Goal: Task Accomplishment & Management: Manage account settings

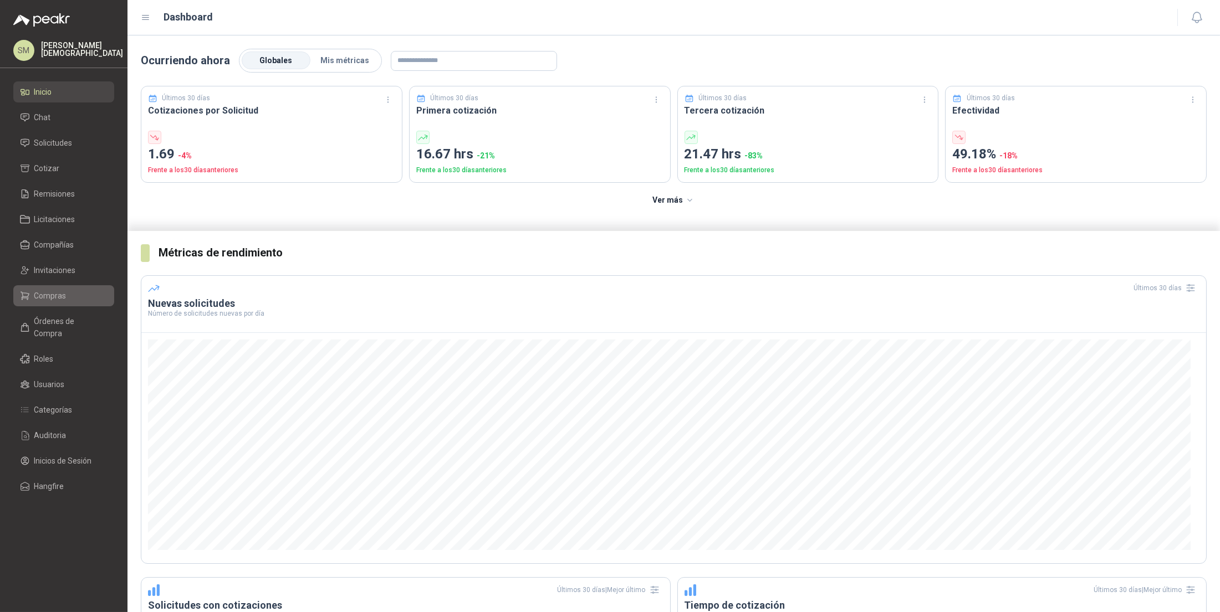
click at [52, 294] on span "Compras" at bounding box center [50, 296] width 32 height 12
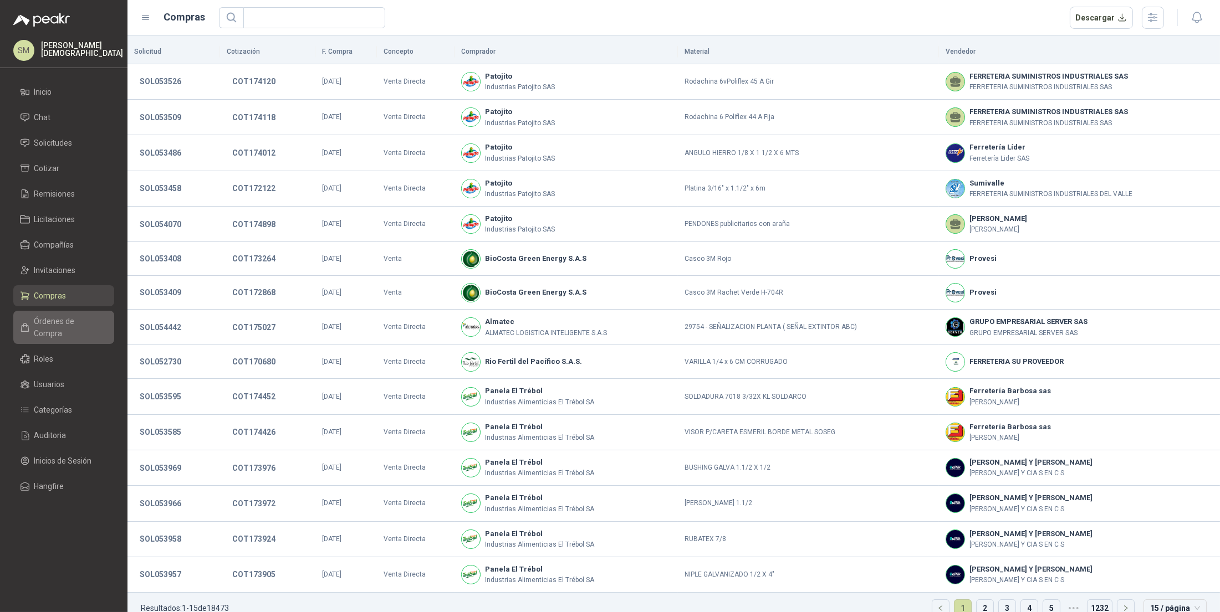
click at [52, 327] on link "Órdenes de Compra" at bounding box center [63, 327] width 101 height 33
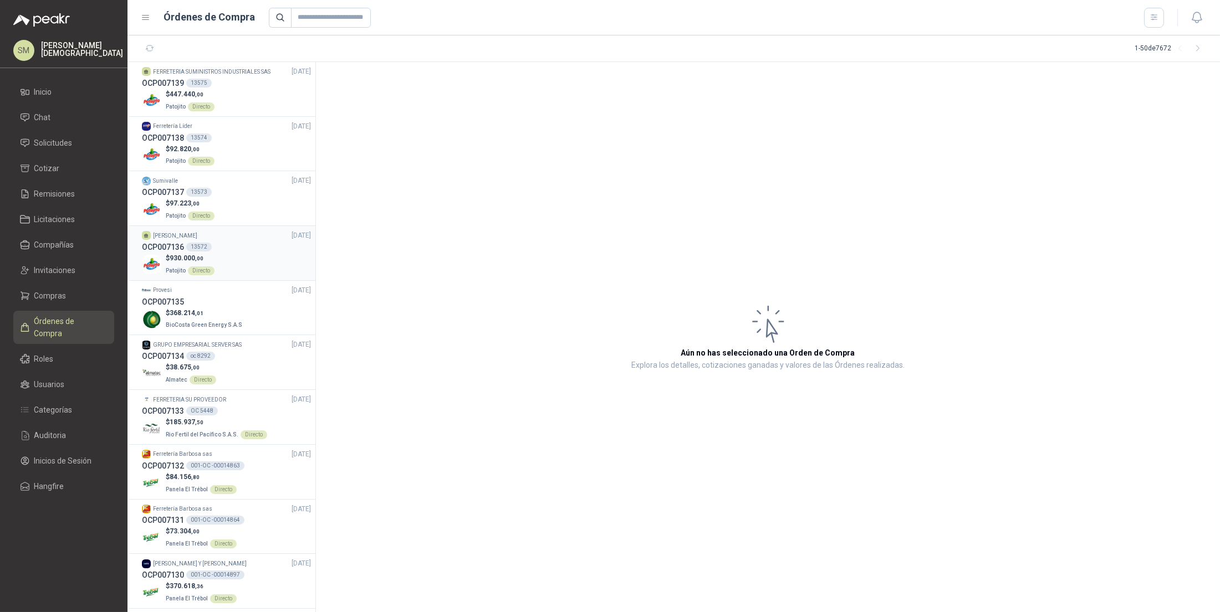
click at [262, 249] on div "OCP007136 13572" at bounding box center [226, 247] width 169 height 12
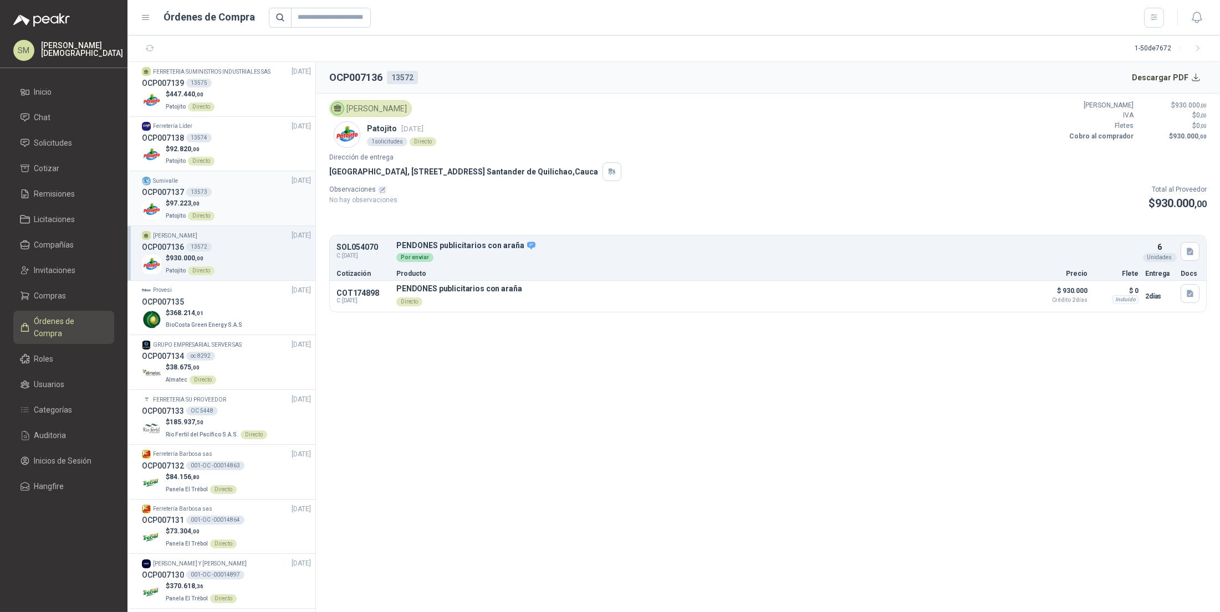
click at [238, 197] on div "OCP007137 13573" at bounding box center [226, 192] width 169 height 12
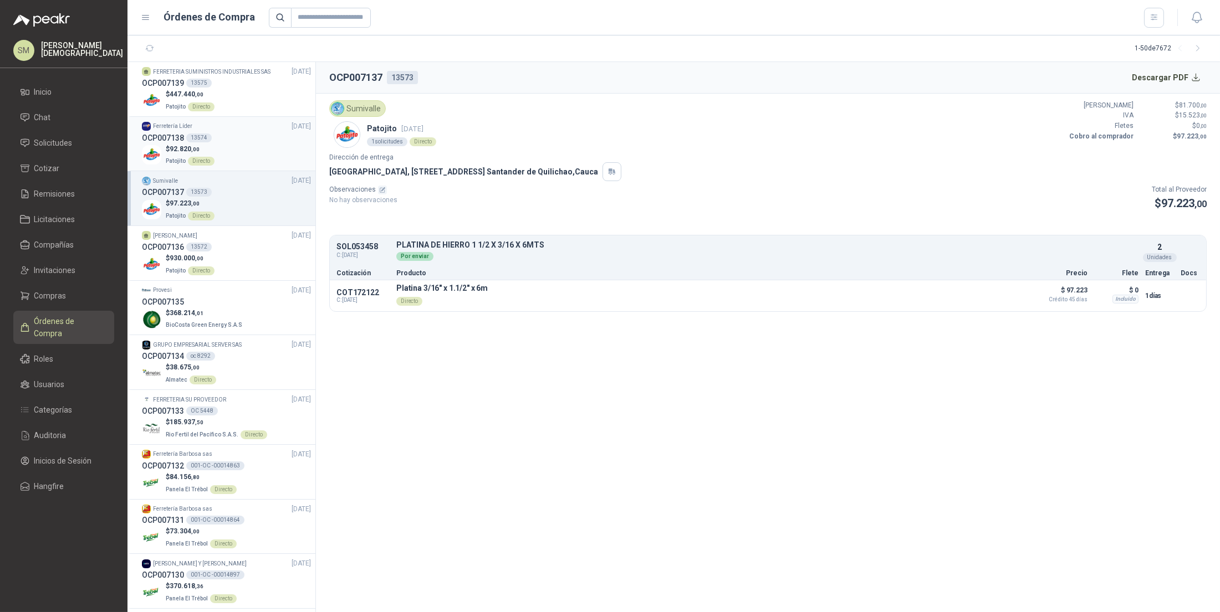
click at [228, 132] on div "OCP007138 13574" at bounding box center [226, 138] width 169 height 12
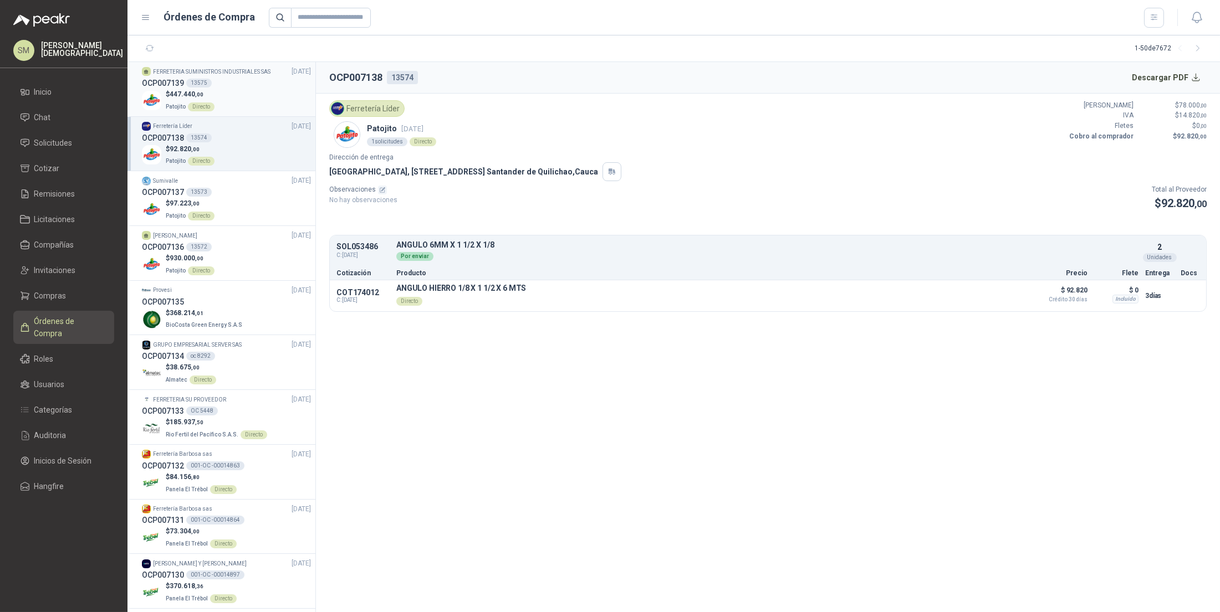
click at [229, 105] on div "$ 447.440 ,00 Patojito Directo" at bounding box center [226, 100] width 169 height 23
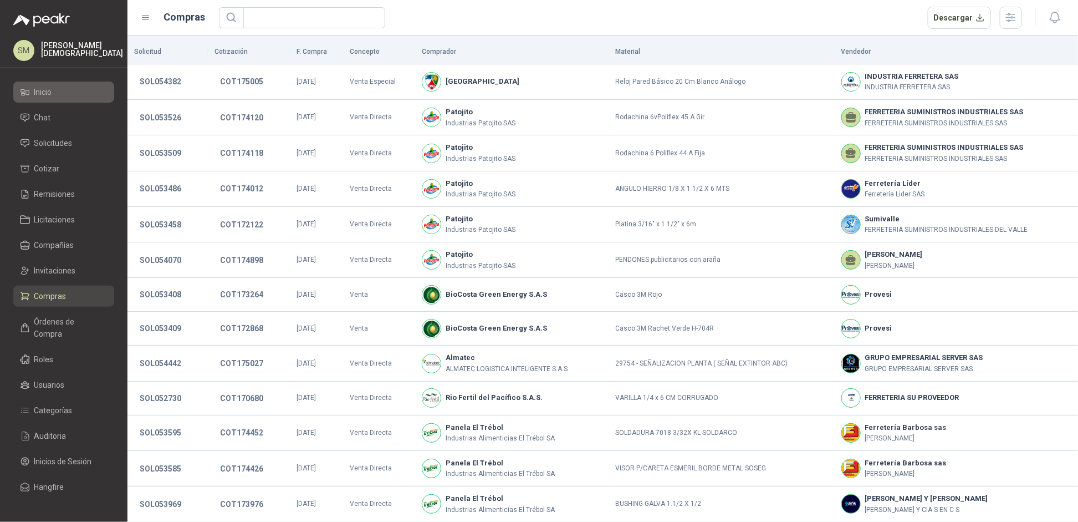
click at [60, 94] on li "Inicio" at bounding box center [64, 92] width 88 height 12
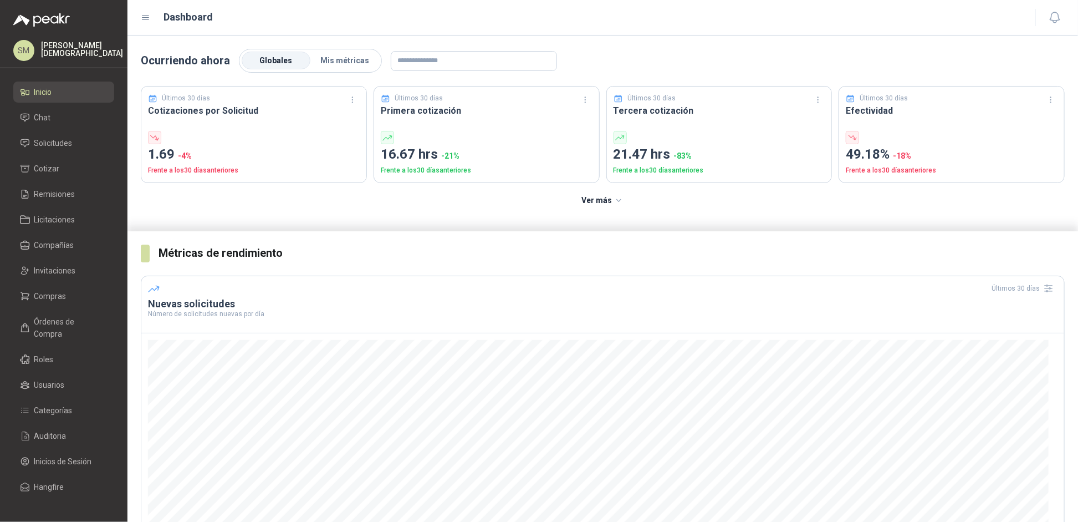
scroll to position [151, 0]
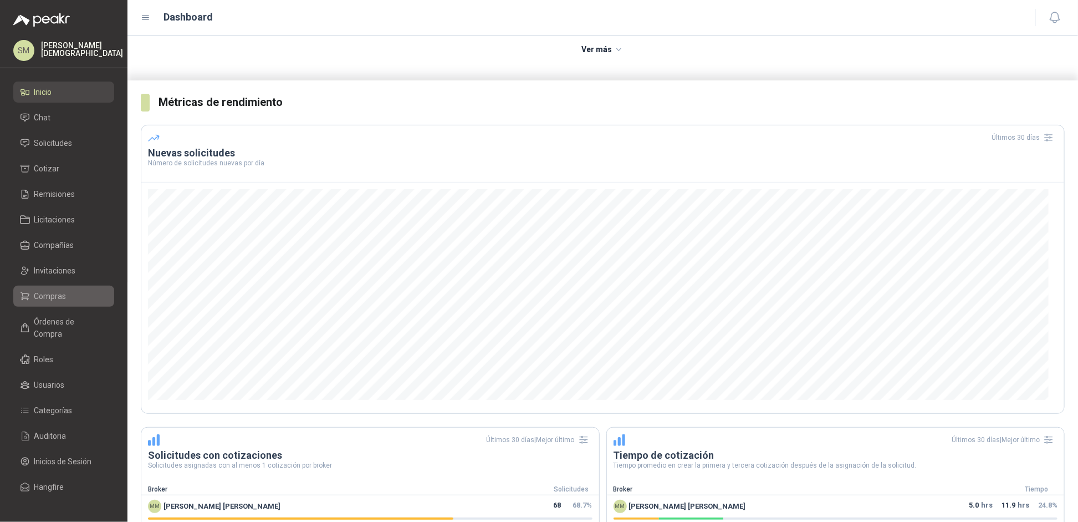
click at [58, 290] on span "Compras" at bounding box center [50, 296] width 32 height 12
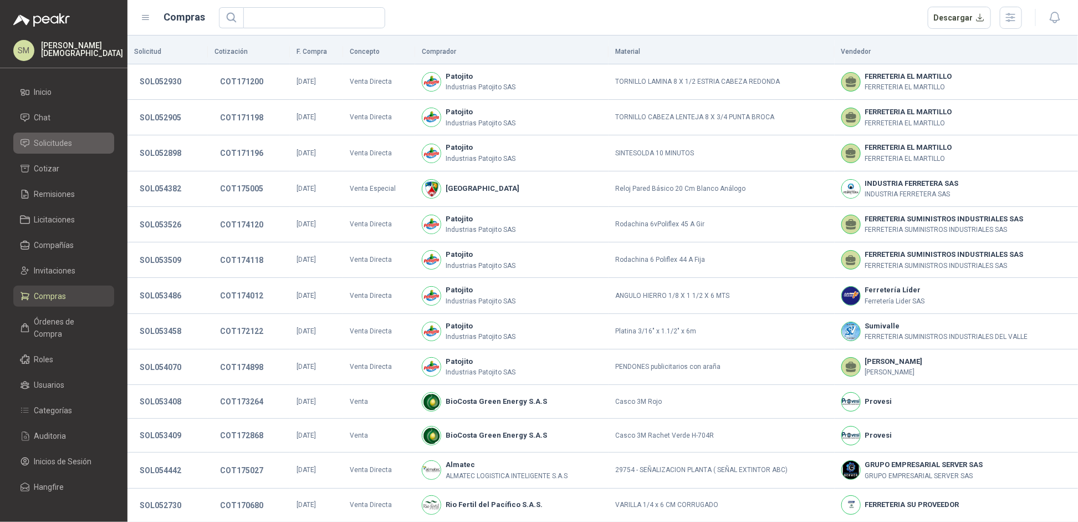
click at [49, 141] on span "Solicitudes" at bounding box center [53, 143] width 38 height 12
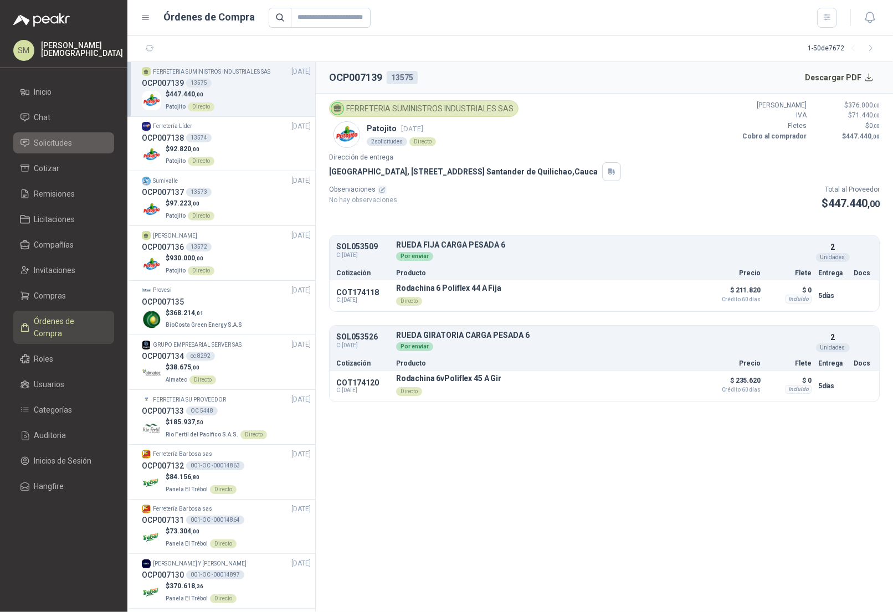
click at [50, 137] on span "Solicitudes" at bounding box center [53, 143] width 38 height 12
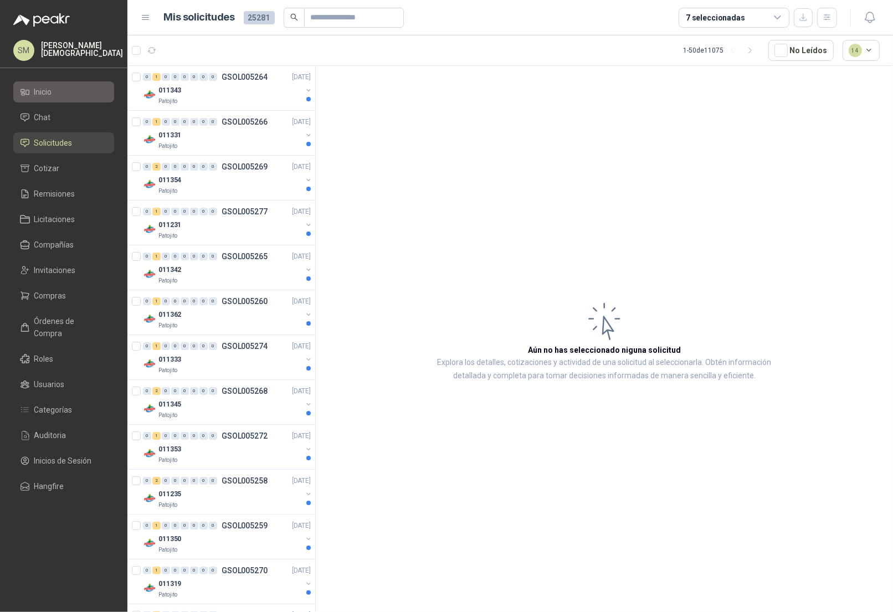
click at [59, 91] on li "Inicio" at bounding box center [64, 92] width 88 height 12
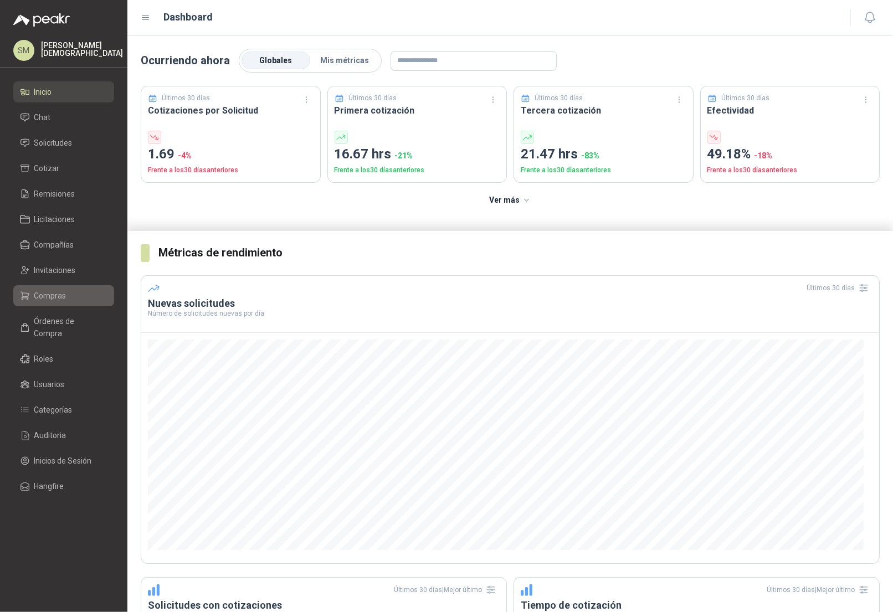
click at [34, 297] on span "Compras" at bounding box center [50, 296] width 32 height 12
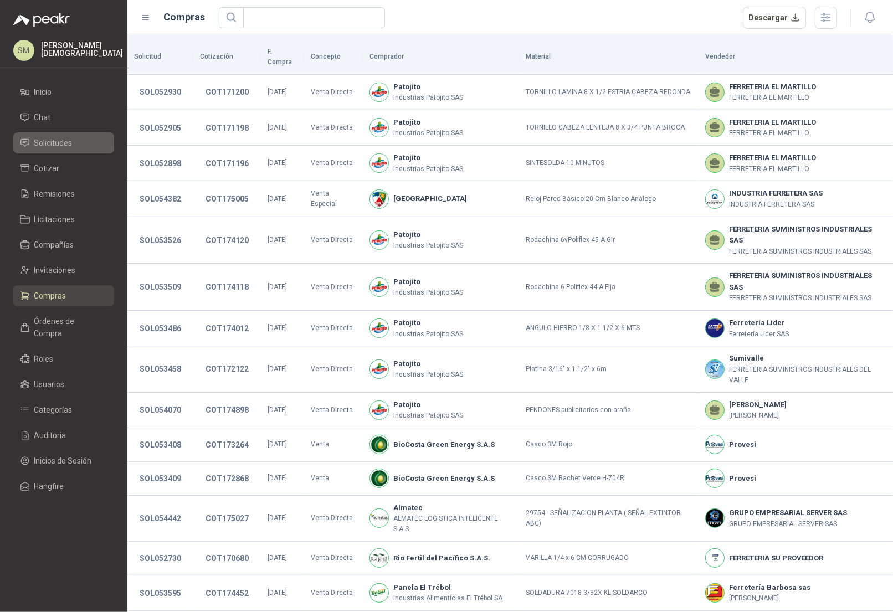
click at [59, 142] on span "Solicitudes" at bounding box center [53, 143] width 38 height 12
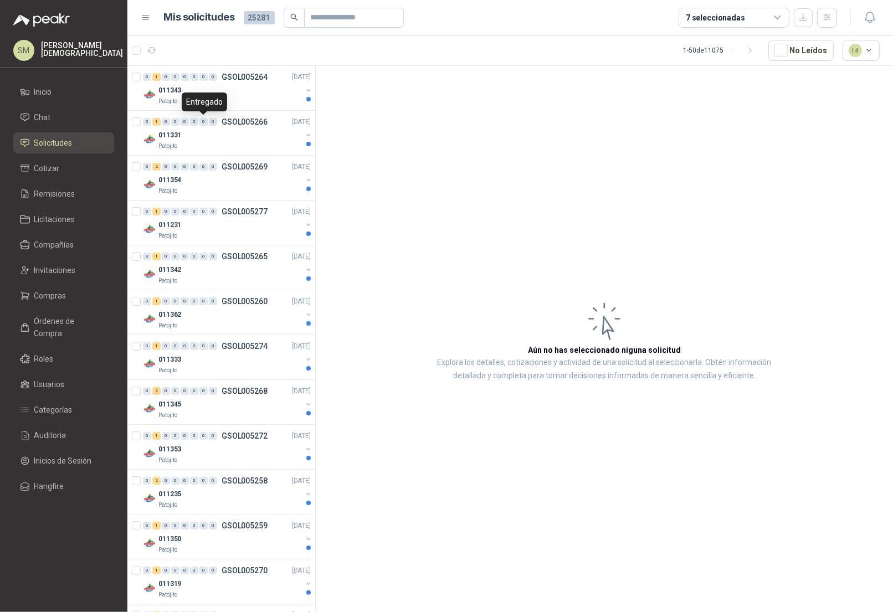
click at [218, 105] on div "Entregado" at bounding box center [204, 102] width 45 height 19
click at [225, 98] on div "Entregado" at bounding box center [204, 102] width 45 height 19
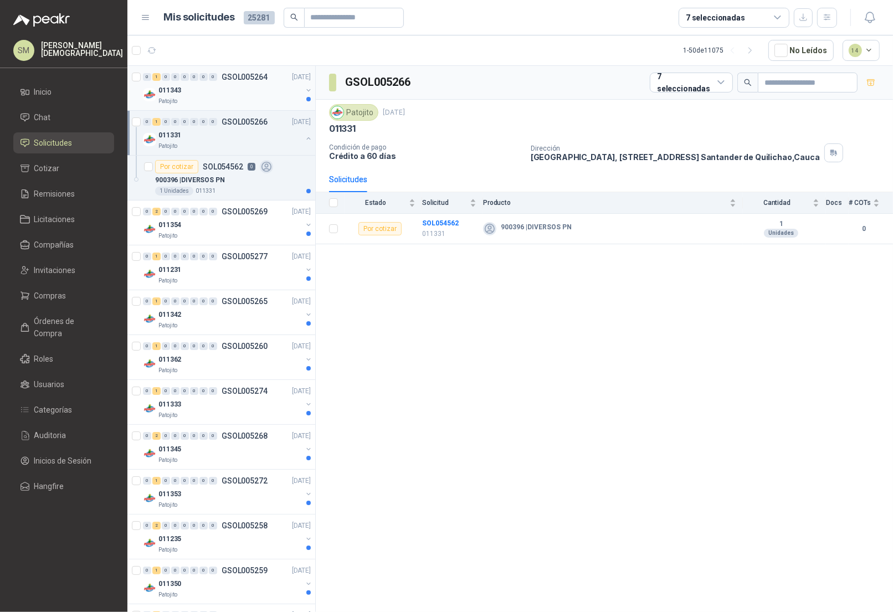
click at [267, 93] on div "011343" at bounding box center [231, 90] width 144 height 13
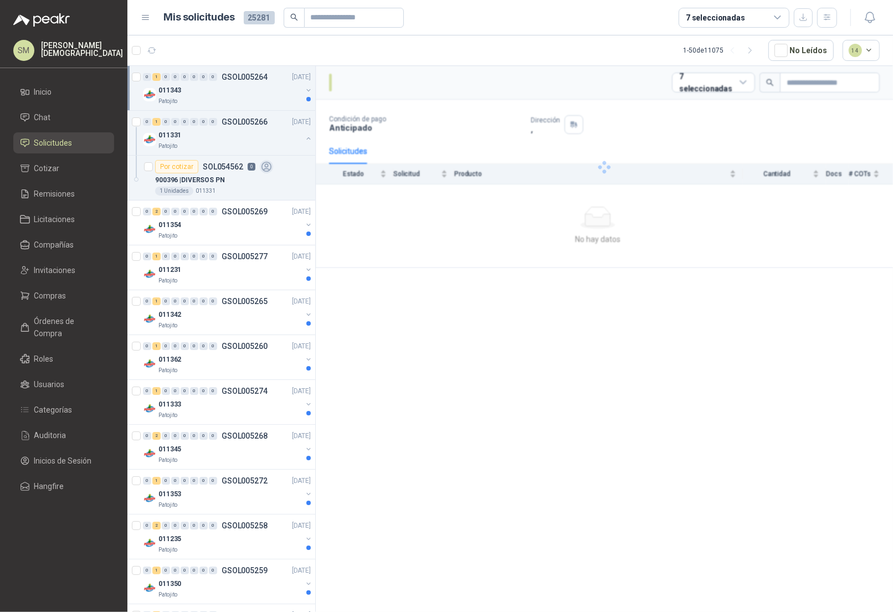
click at [267, 96] on div "011343" at bounding box center [231, 90] width 144 height 13
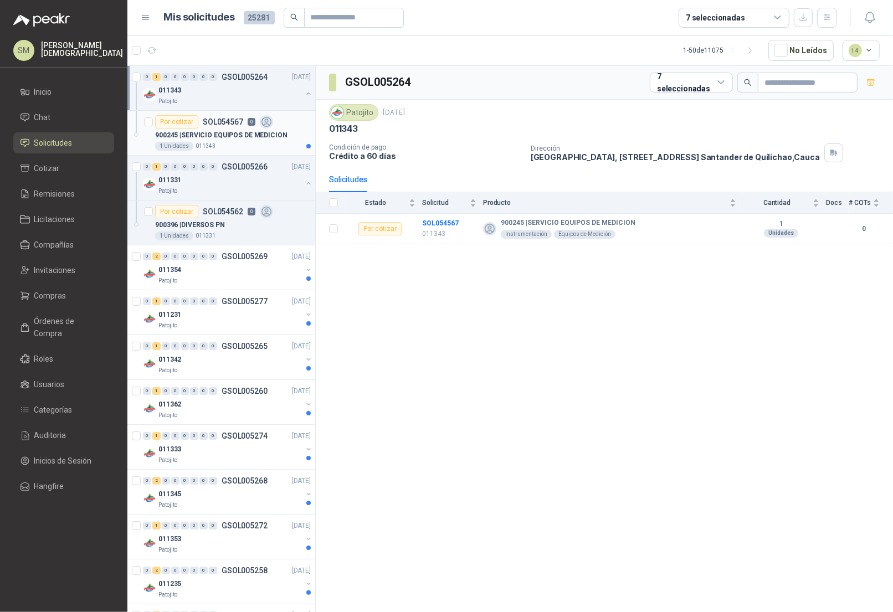
click at [252, 133] on p "900245 | SERVICIO EQUIPOS DE MEDICION" at bounding box center [221, 135] width 132 height 11
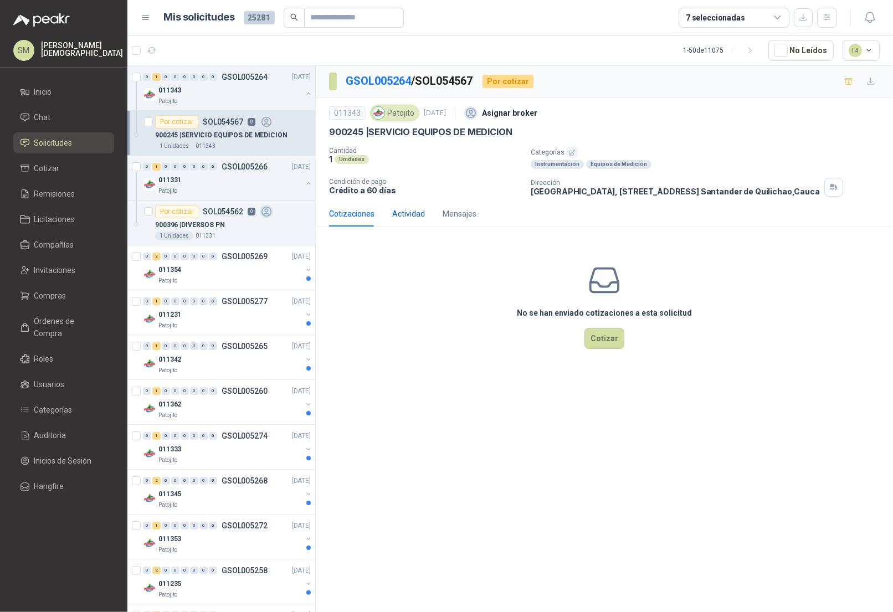
click at [402, 211] on div "Actividad" at bounding box center [408, 214] width 33 height 12
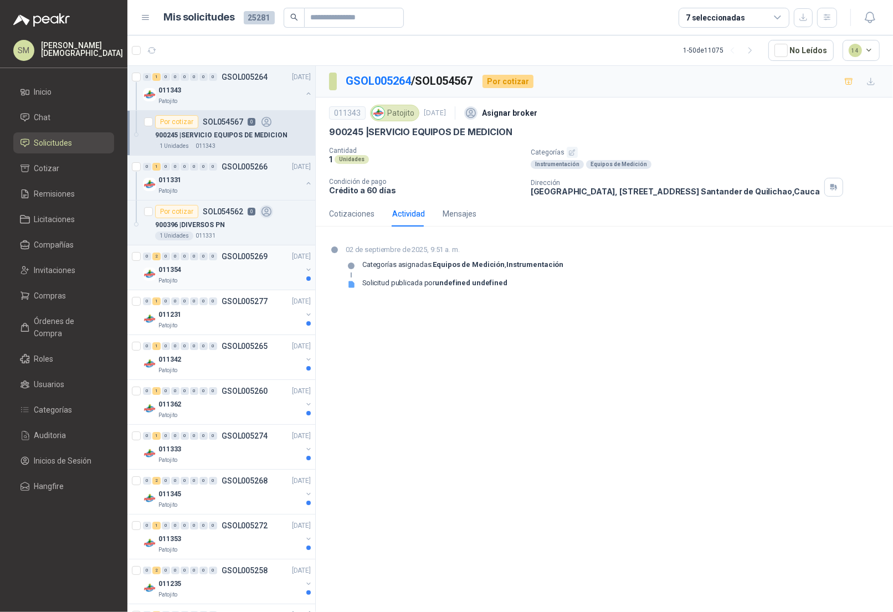
click at [262, 265] on div "011354" at bounding box center [231, 269] width 144 height 13
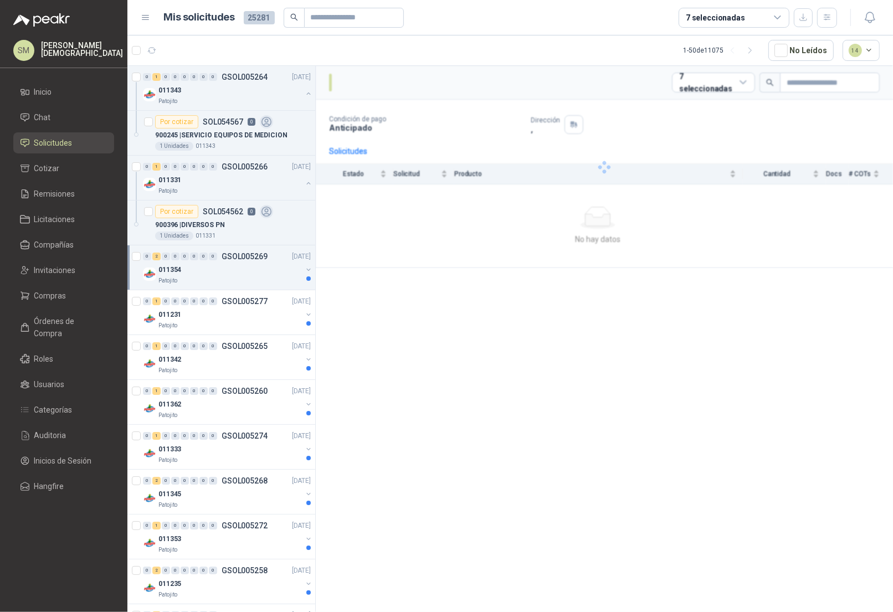
click at [262, 268] on div "011354" at bounding box center [231, 269] width 144 height 13
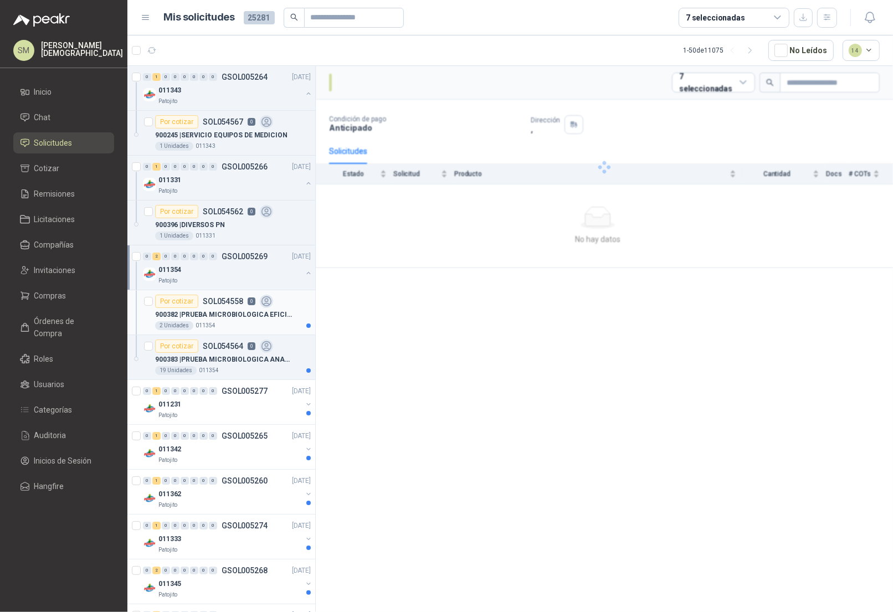
click at [255, 308] on div "900382 | PRUEBA MICROBIOLOGICA EFICIENCIA MICRO" at bounding box center [233, 314] width 156 height 13
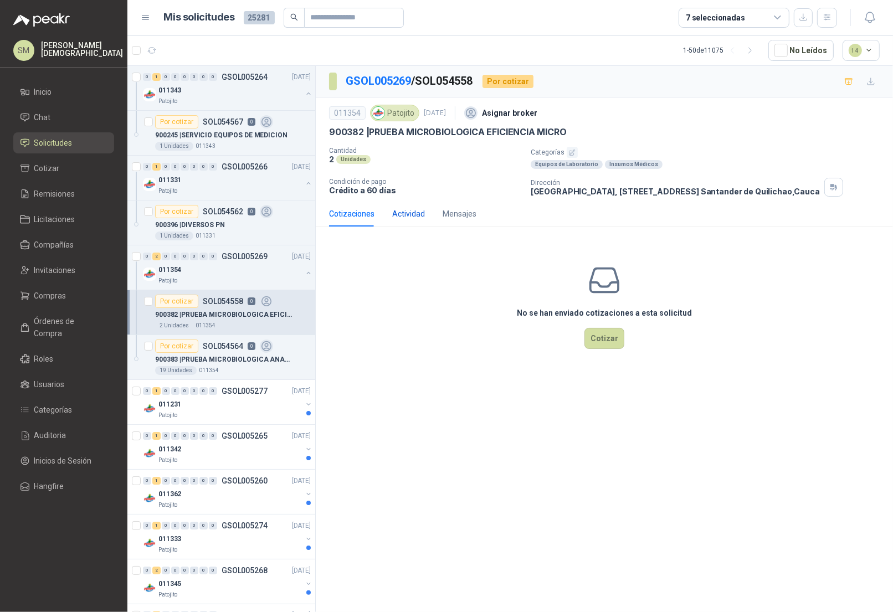
click at [405, 211] on div "Actividad" at bounding box center [408, 214] width 33 height 12
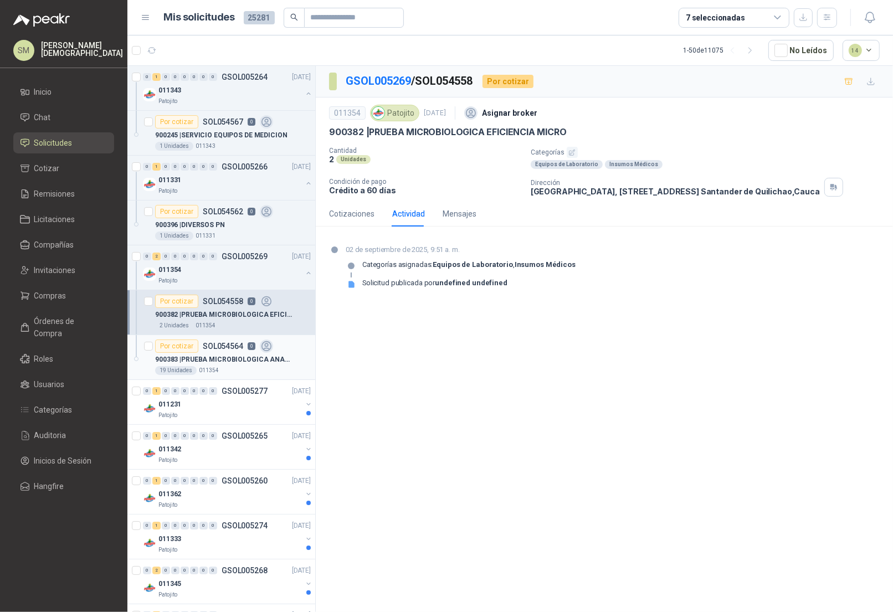
click at [267, 350] on icon at bounding box center [266, 346] width 9 height 9
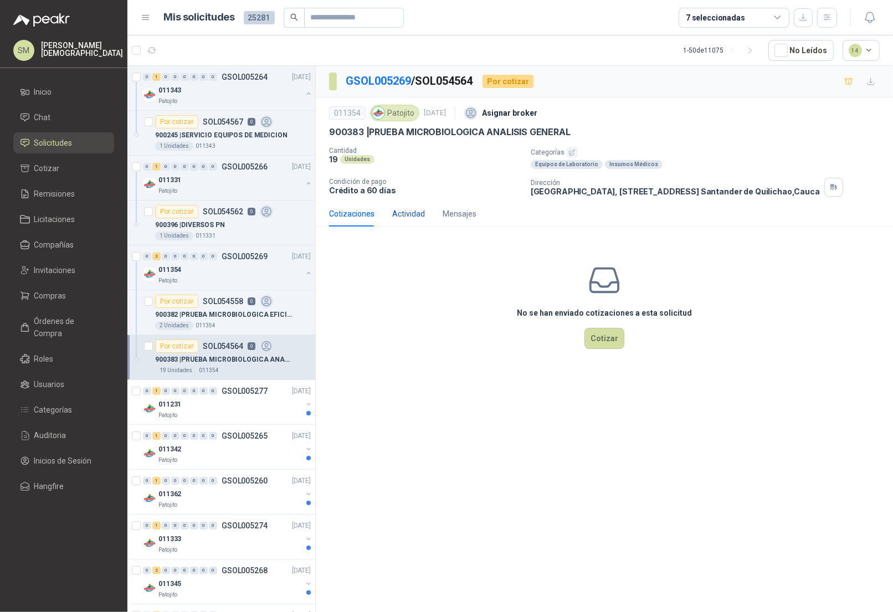
click at [414, 213] on div "Actividad" at bounding box center [408, 214] width 33 height 12
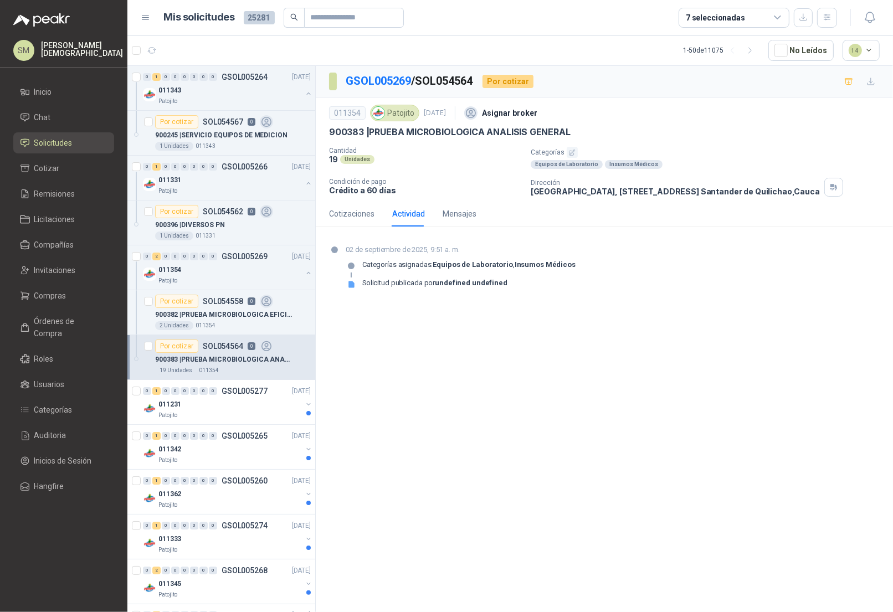
click at [78, 48] on p "[PERSON_NAME]" at bounding box center [82, 50] width 82 height 16
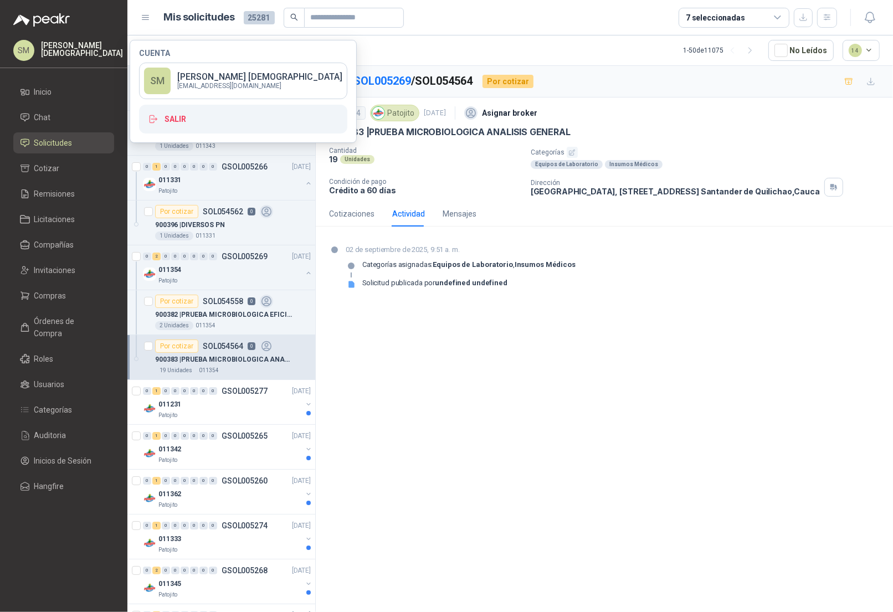
click at [40, 38] on menu "[PERSON_NAME][DEMOGRAPHIC_DATA] Inicio Chat Solicitudes Cotizar Remisiones Lici…" at bounding box center [63, 306] width 127 height 612
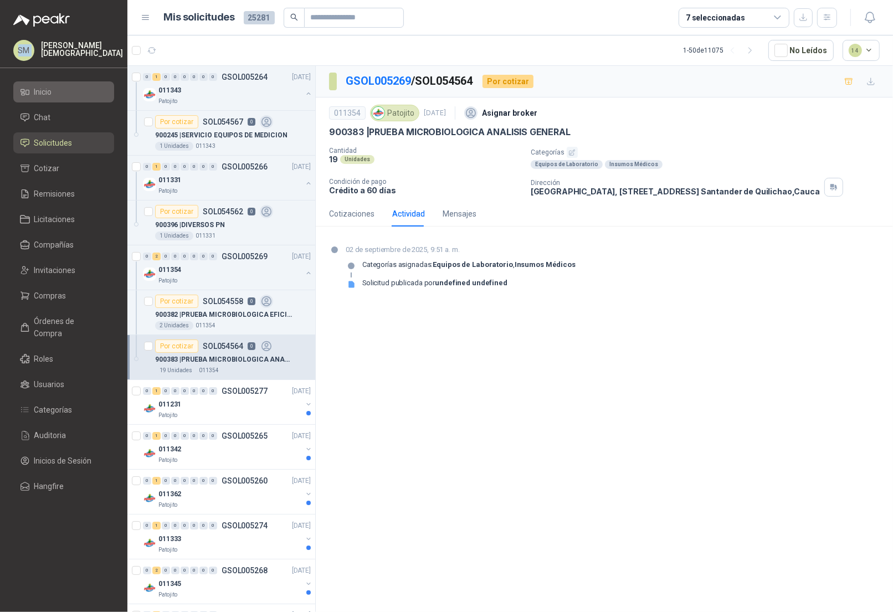
click at [28, 85] on link "Inicio" at bounding box center [63, 91] width 101 height 21
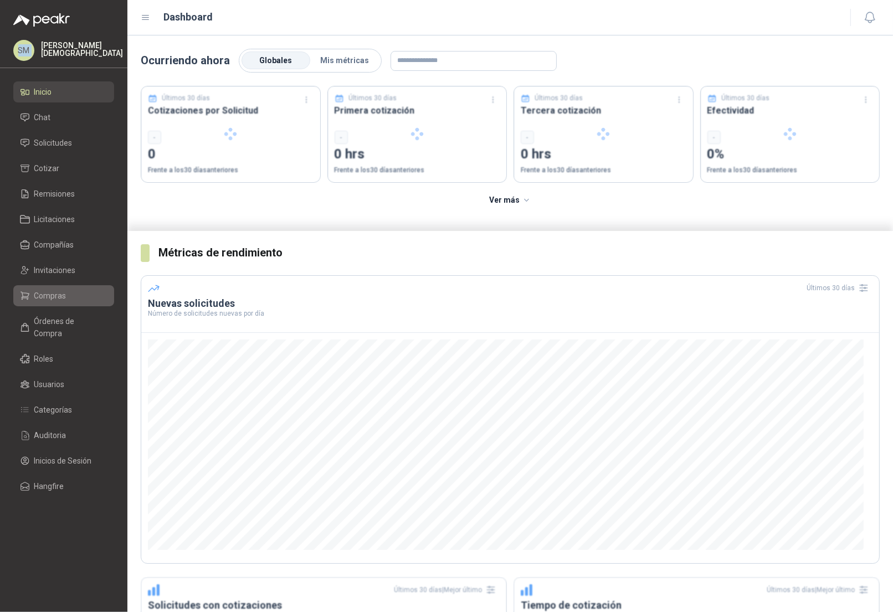
click at [58, 292] on span "Compras" at bounding box center [50, 296] width 32 height 12
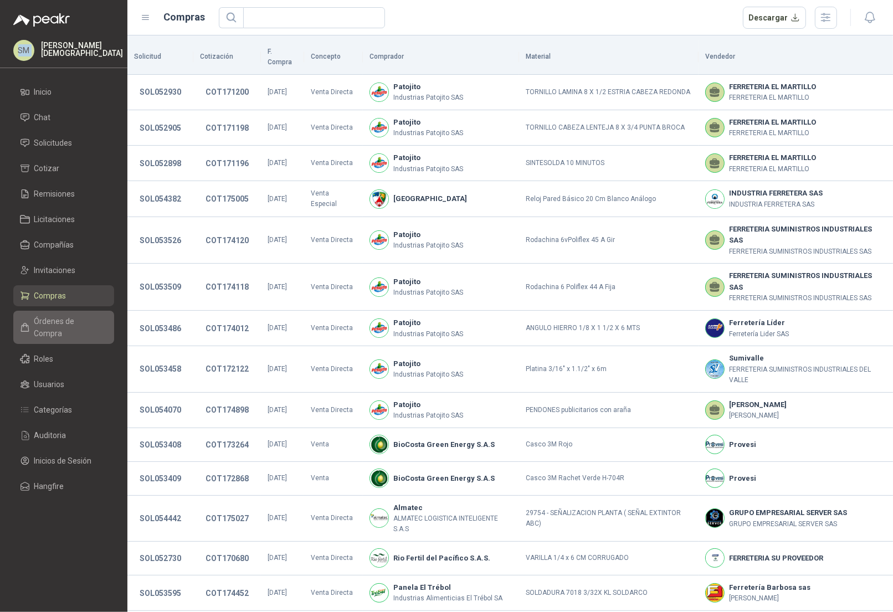
click at [63, 324] on span "Órdenes de Compra" at bounding box center [68, 327] width 69 height 24
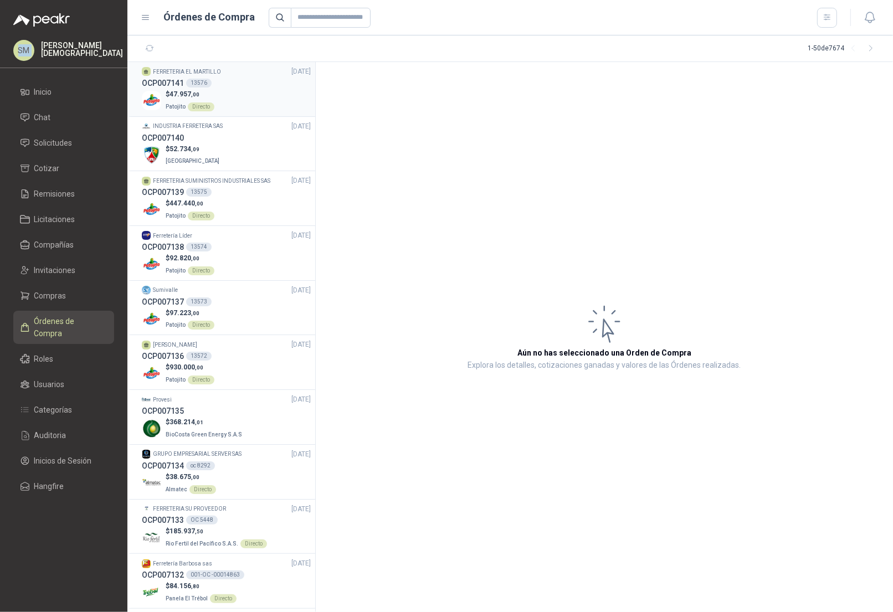
click at [228, 95] on div "$ 47.957 ,00 Patojito Directo" at bounding box center [226, 100] width 169 height 23
